Goal: Task Accomplishment & Management: Use online tool/utility

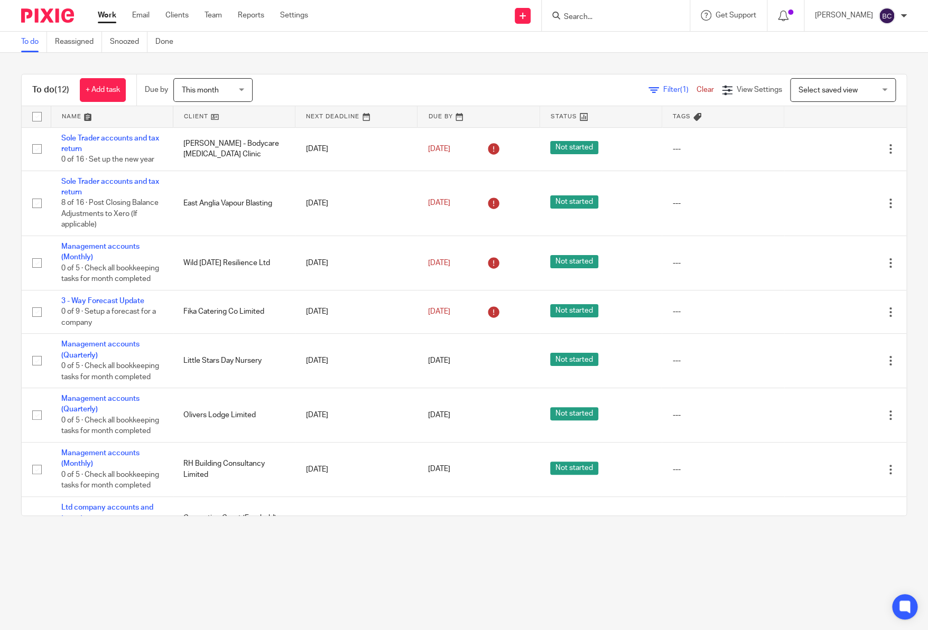
click at [605, 29] on div at bounding box center [616, 15] width 148 height 31
click at [605, 16] on input "Search" at bounding box center [610, 18] width 95 height 10
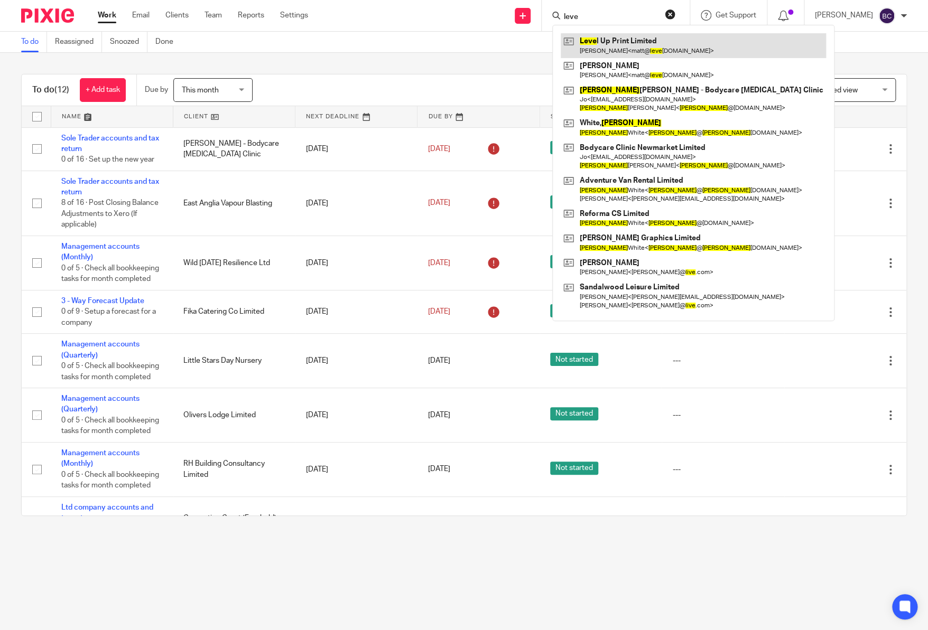
type input "leve"
click at [610, 33] on link at bounding box center [693, 45] width 265 height 24
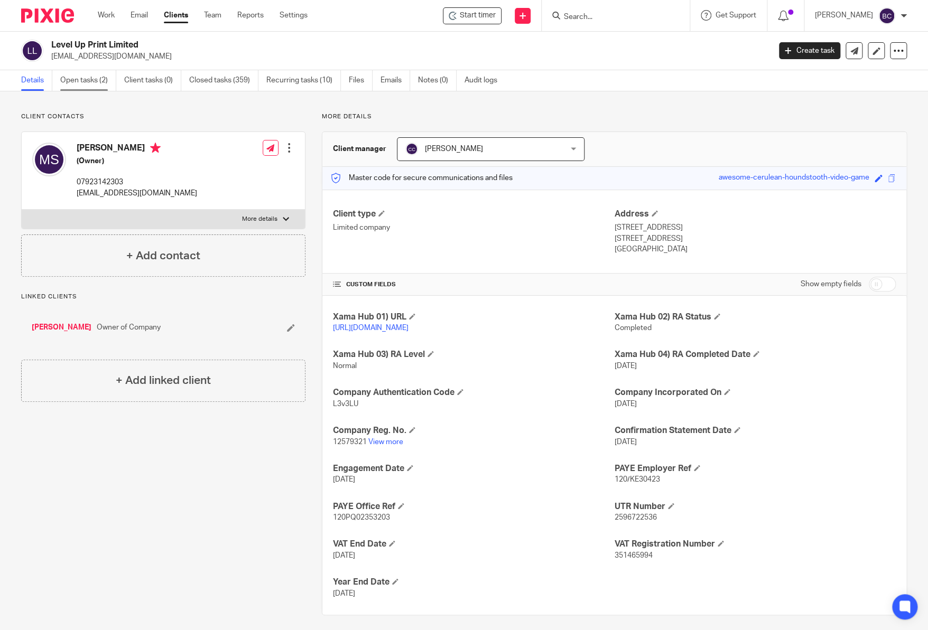
click at [90, 80] on link "Open tasks (2)" at bounding box center [88, 80] width 56 height 21
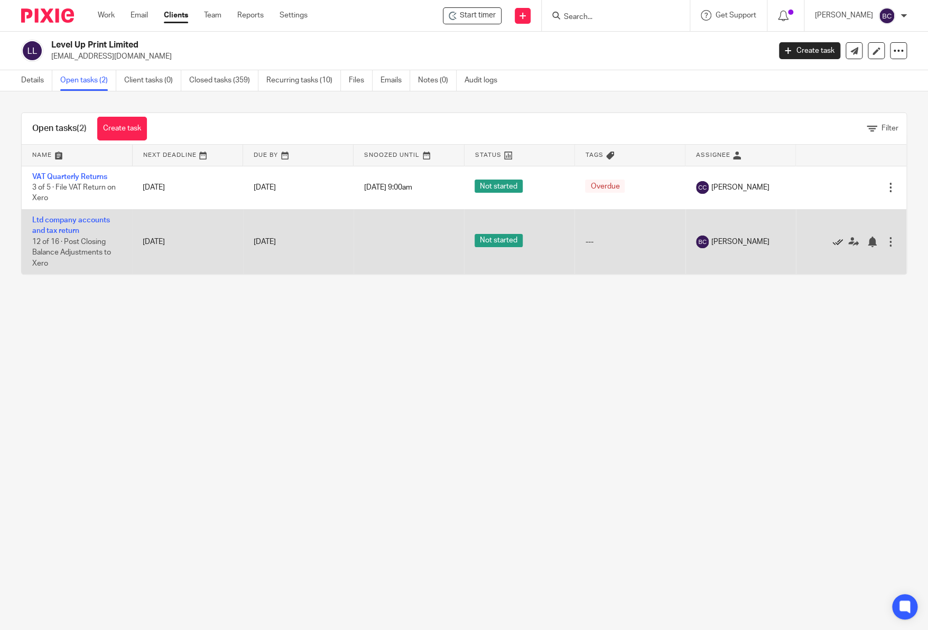
click at [832, 244] on icon at bounding box center [837, 242] width 11 height 11
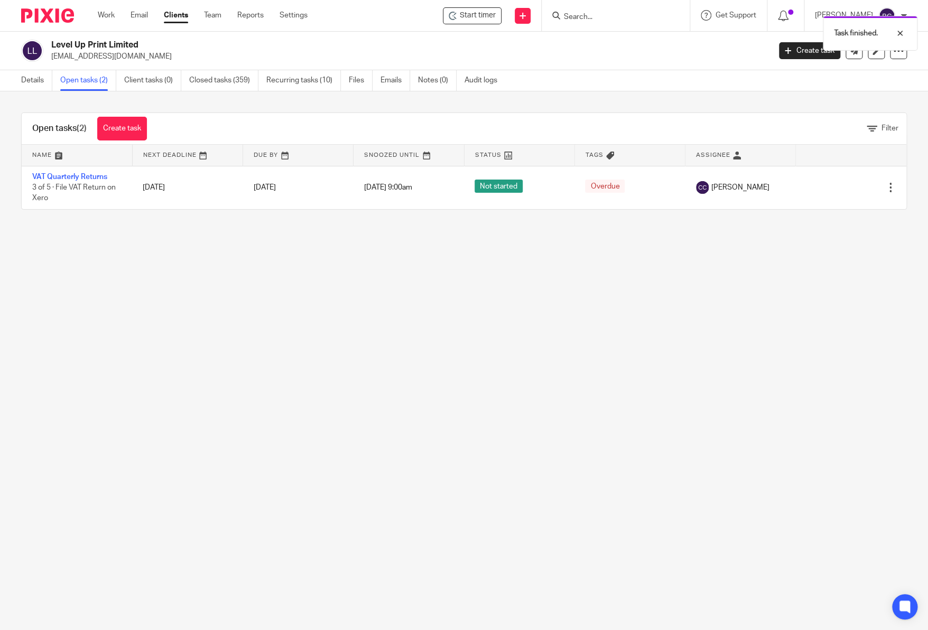
click at [52, 25] on div at bounding box center [43, 15] width 87 height 31
click at [51, 23] on div at bounding box center [43, 15] width 87 height 31
click at [49, 20] on img at bounding box center [47, 15] width 53 height 14
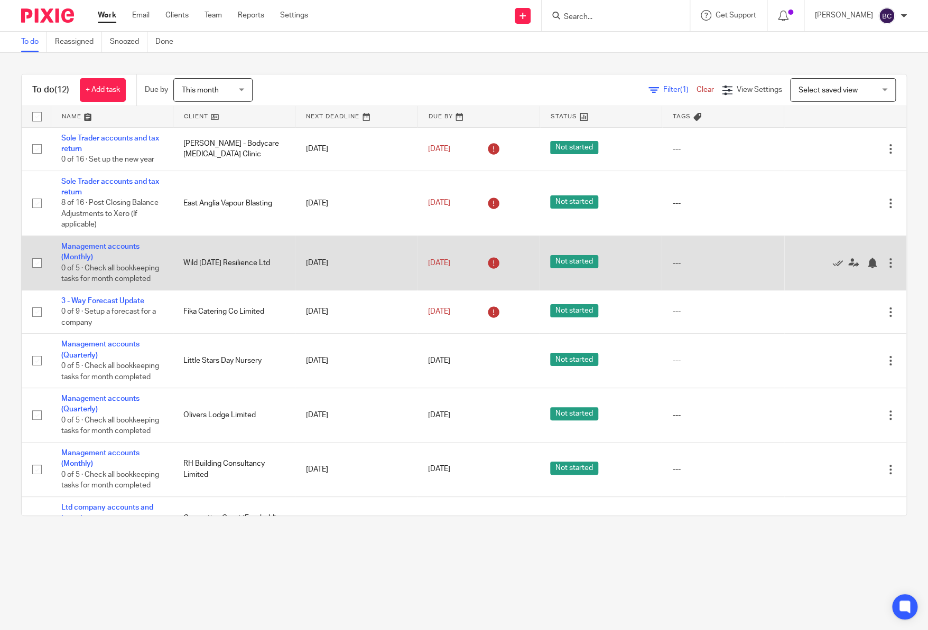
click at [135, 281] on td "Management accounts (Monthly) 0 of 5 · Check all bookkeeping tasks for month co…" at bounding box center [112, 263] width 122 height 54
